Goal: Find specific page/section: Find specific page/section

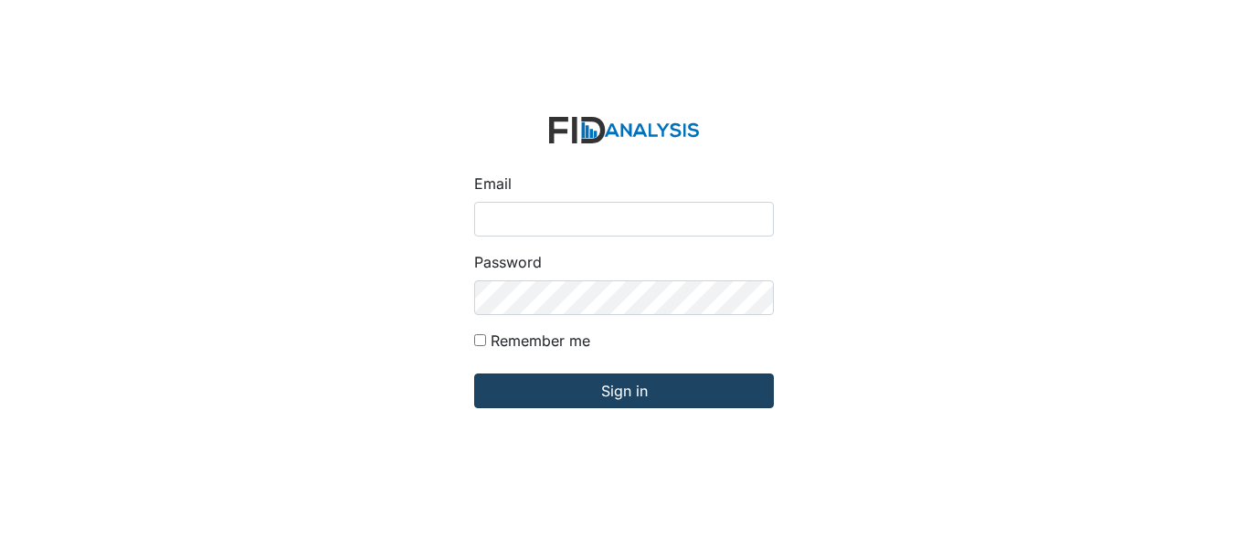
type input "[EMAIL_ADDRESS][DOMAIN_NAME]"
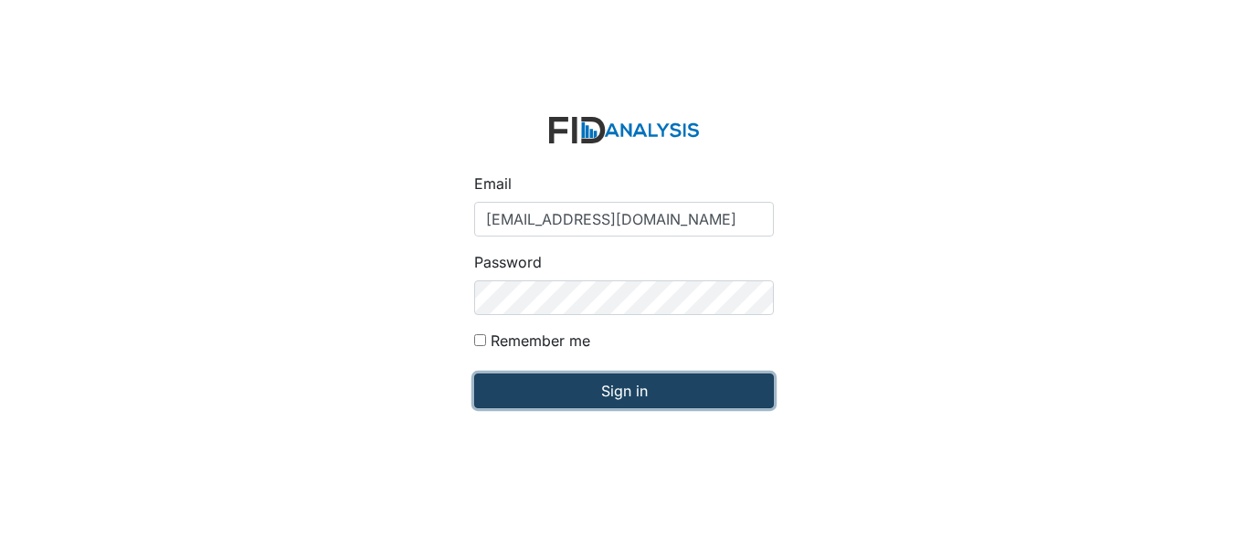
click at [604, 397] on input "Sign in" at bounding box center [624, 391] width 300 height 35
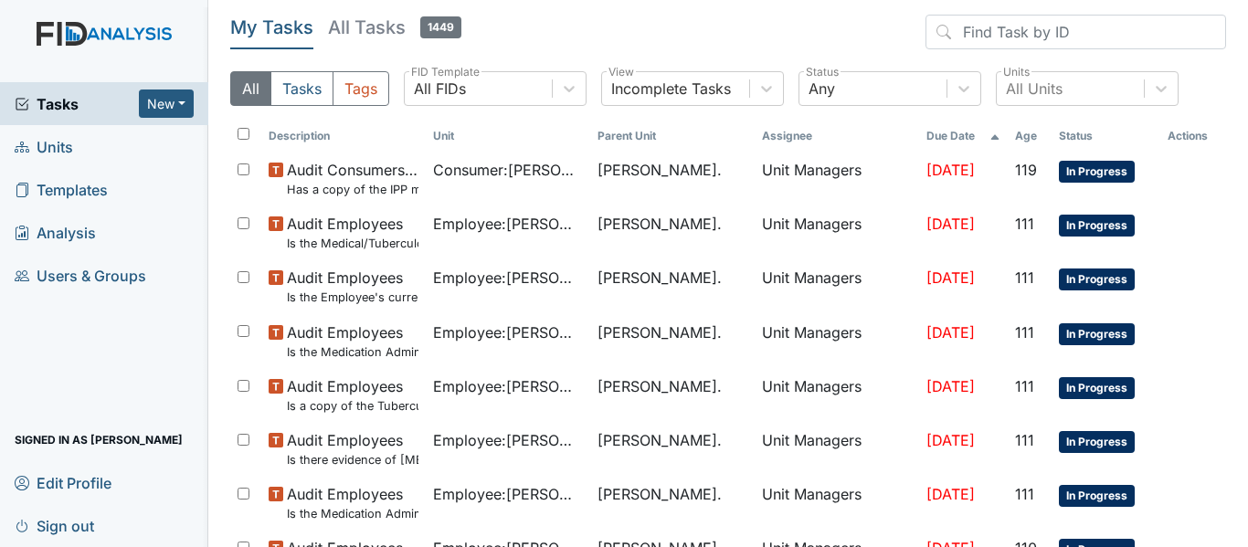
click at [100, 149] on link "Units" at bounding box center [104, 146] width 208 height 43
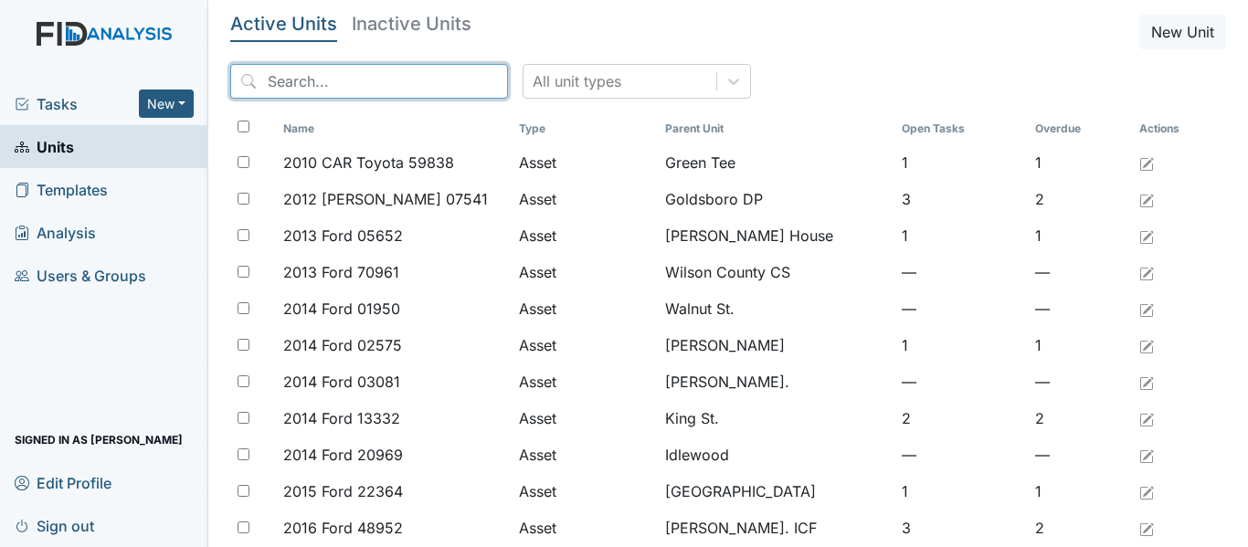
click at [330, 79] on input "search" at bounding box center [369, 81] width 278 height 35
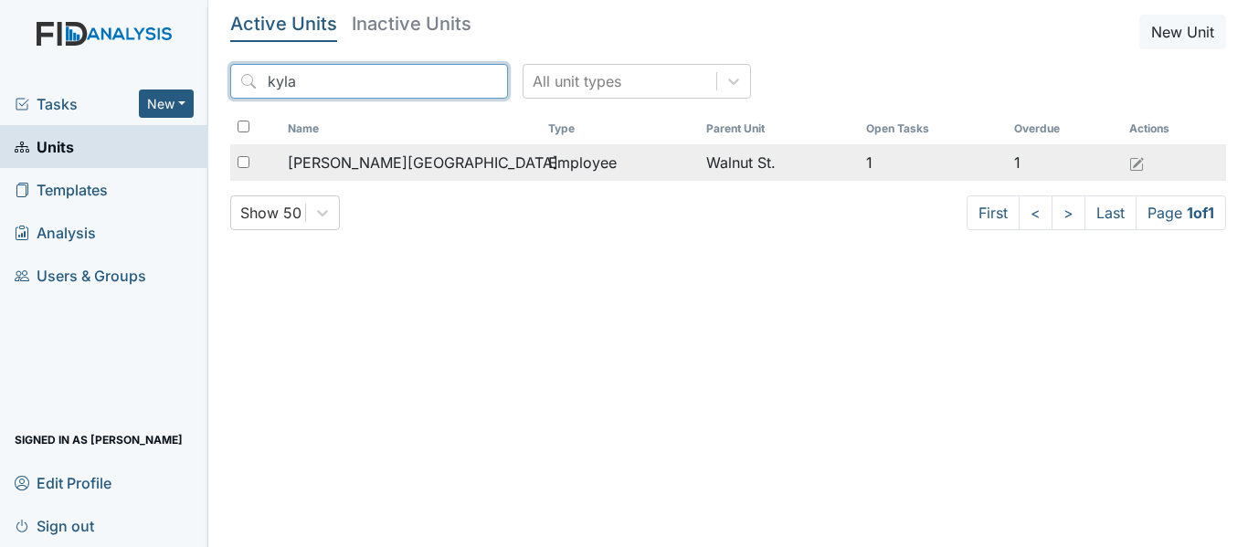
type input "kyla"
click at [389, 171] on span "Greenfield, Kyla" at bounding box center [423, 163] width 270 height 22
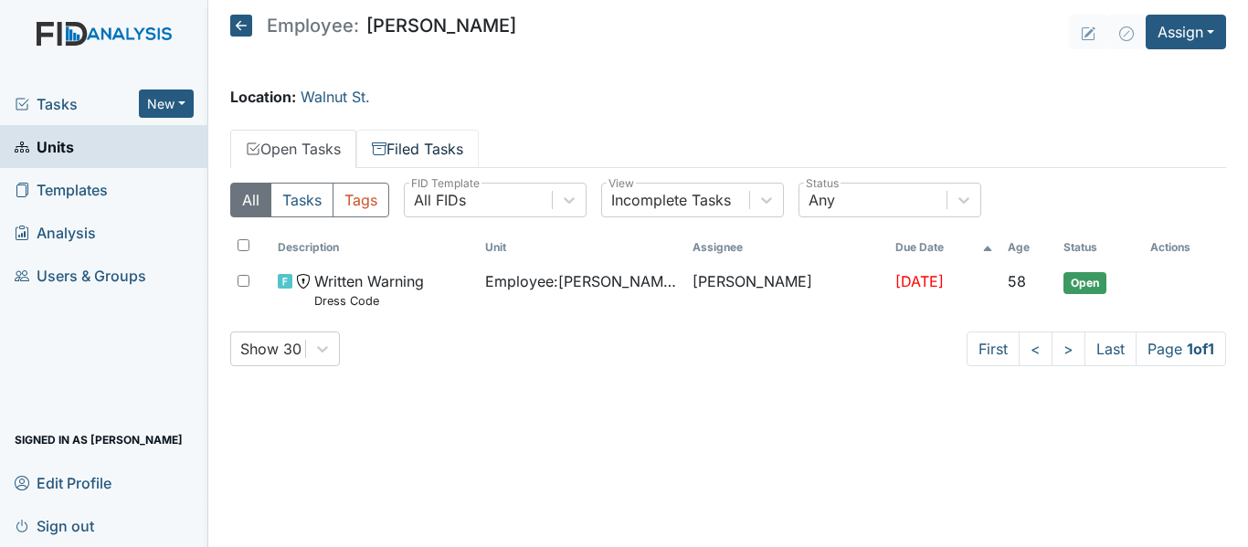
click at [450, 159] on link "Filed Tasks" at bounding box center [417, 149] width 122 height 38
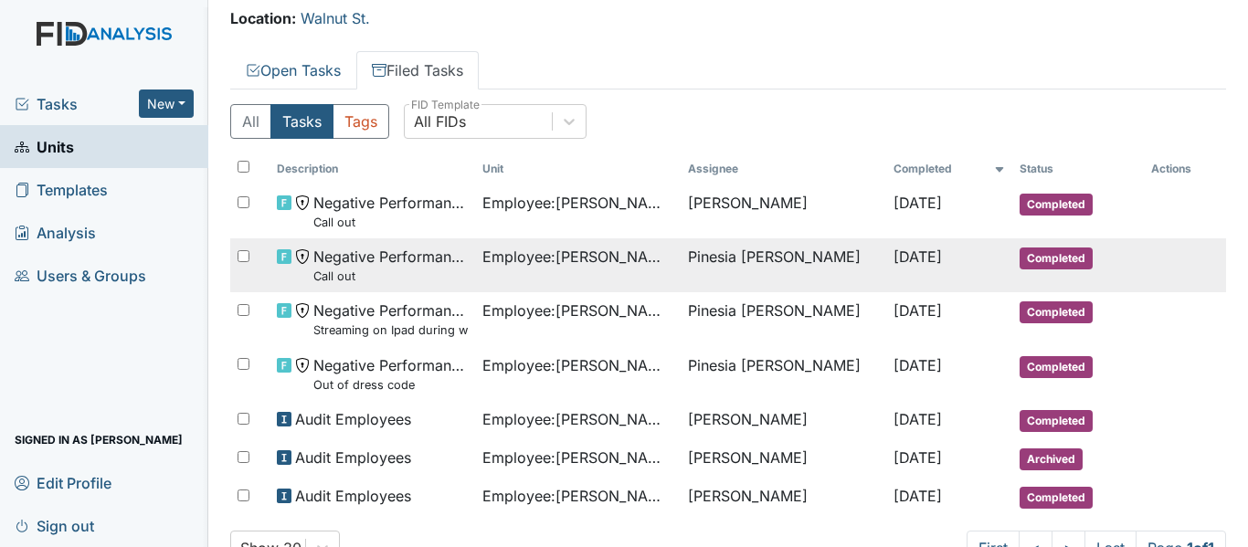
scroll to position [49, 0]
